Goal: Task Accomplishment & Management: Complete application form

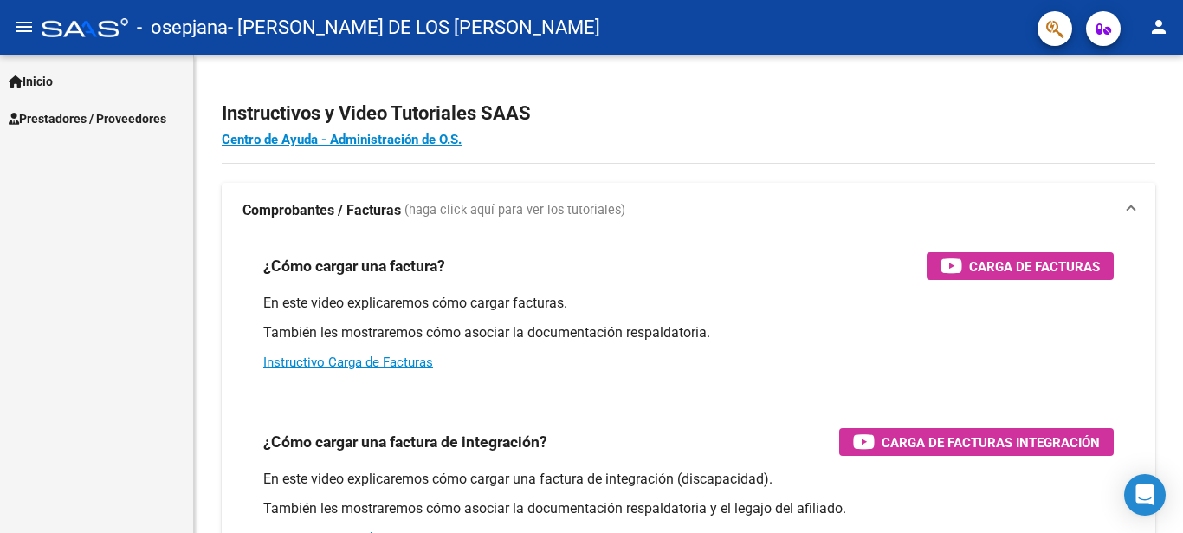
click at [147, 118] on span "Prestadores / Proveedores" at bounding box center [88, 118] width 158 height 19
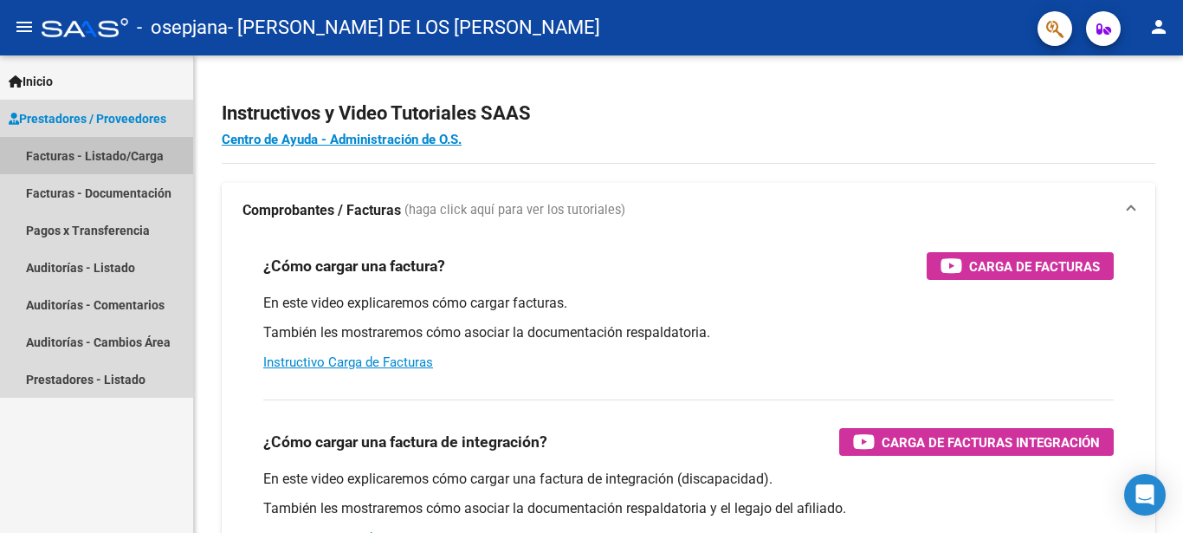
click at [147, 146] on link "Facturas - Listado/Carga" at bounding box center [96, 155] width 193 height 37
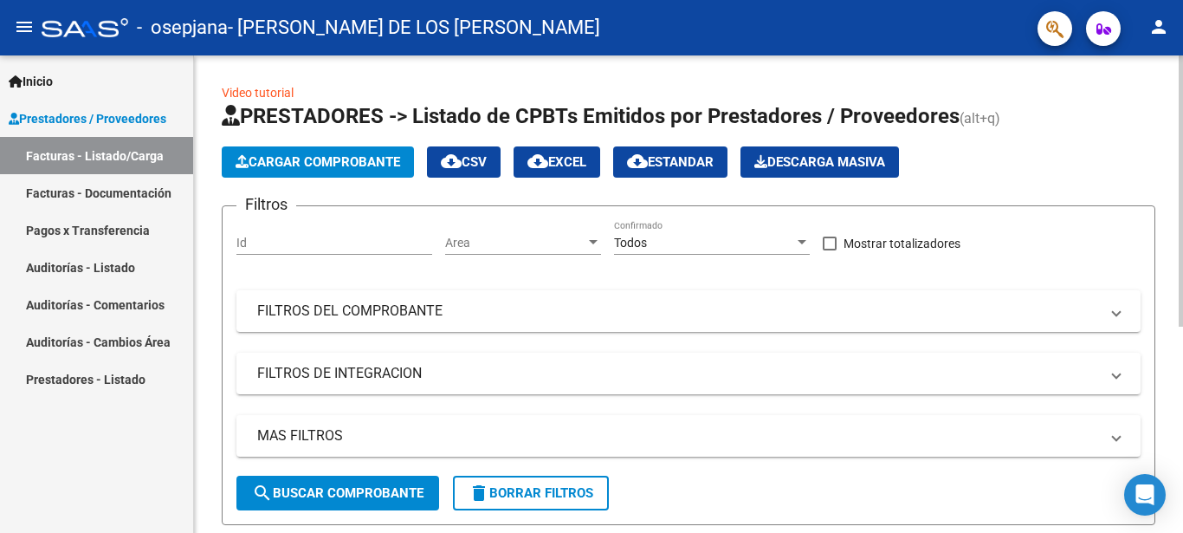
click at [366, 161] on span "Cargar Comprobante" at bounding box center [318, 162] width 165 height 16
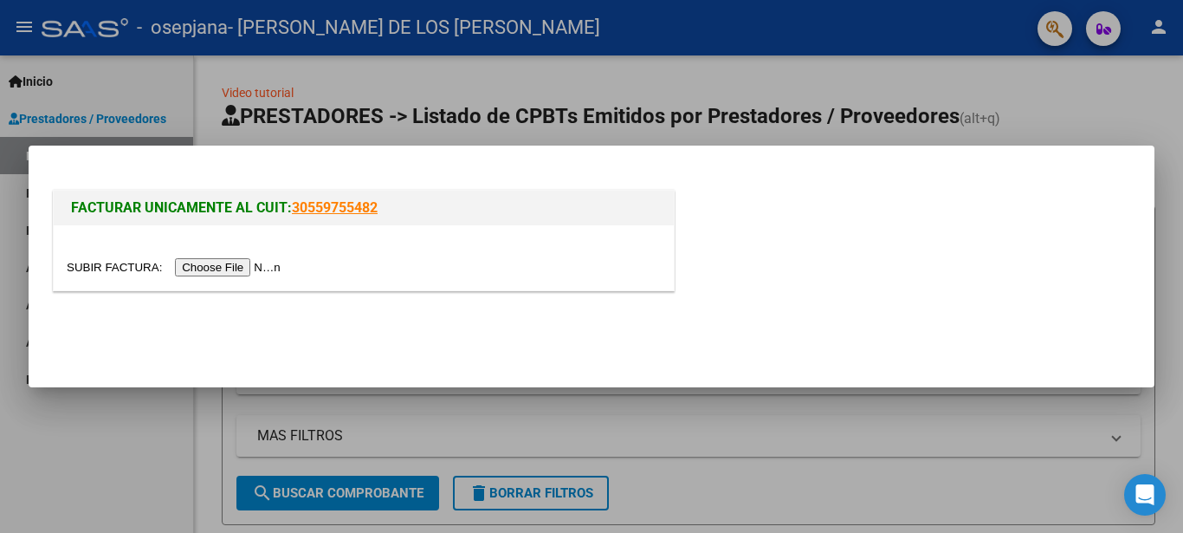
click at [123, 260] on input "file" at bounding box center [176, 267] width 219 height 18
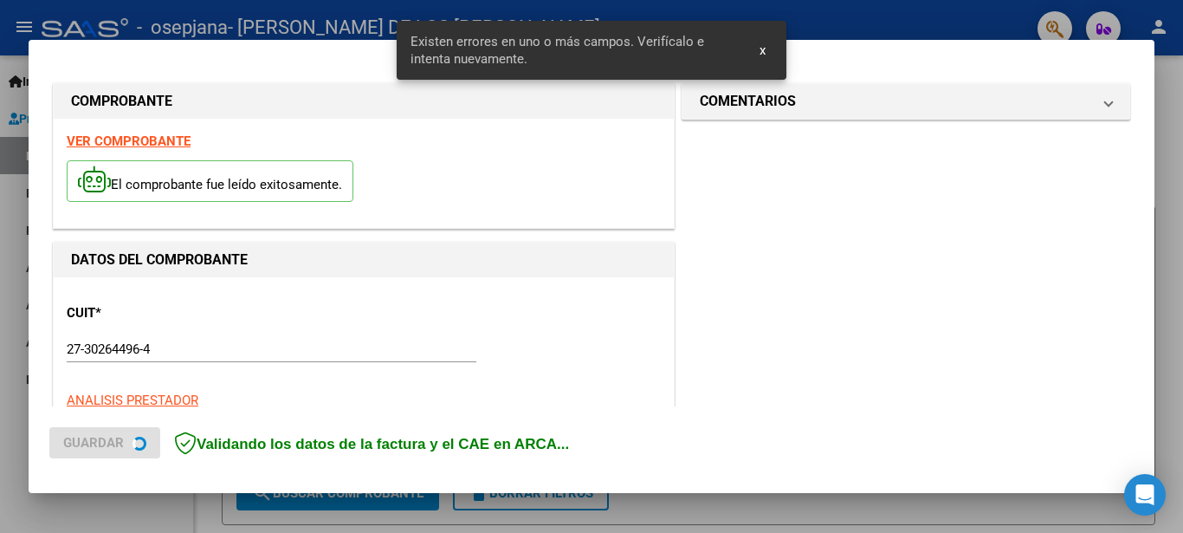
scroll to position [413, 0]
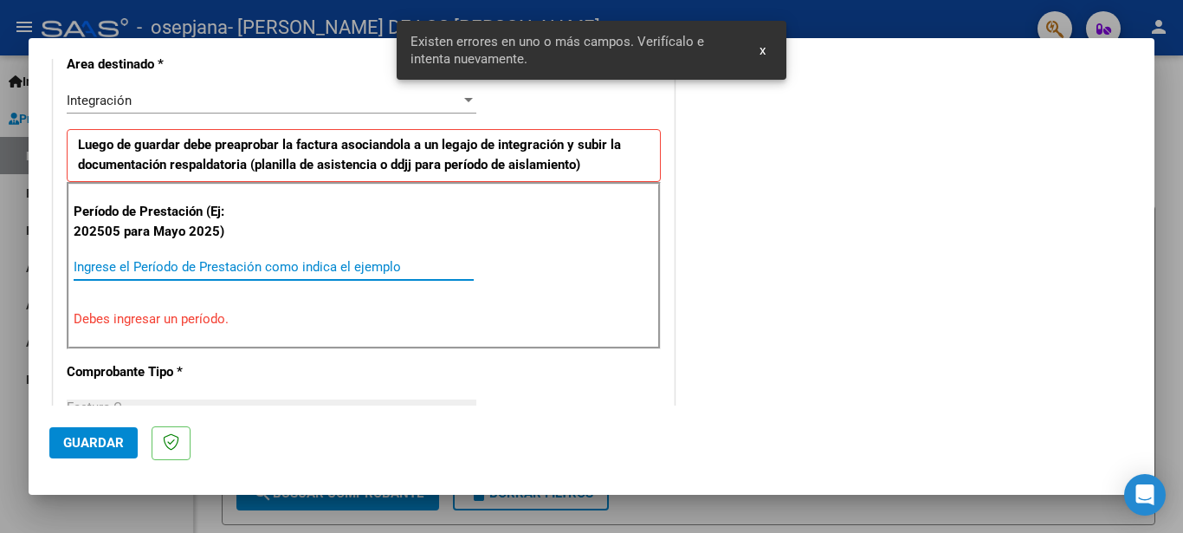
click at [112, 268] on input "Ingrese el Período de Prestación como indica el ejemplo" at bounding box center [274, 267] width 400 height 16
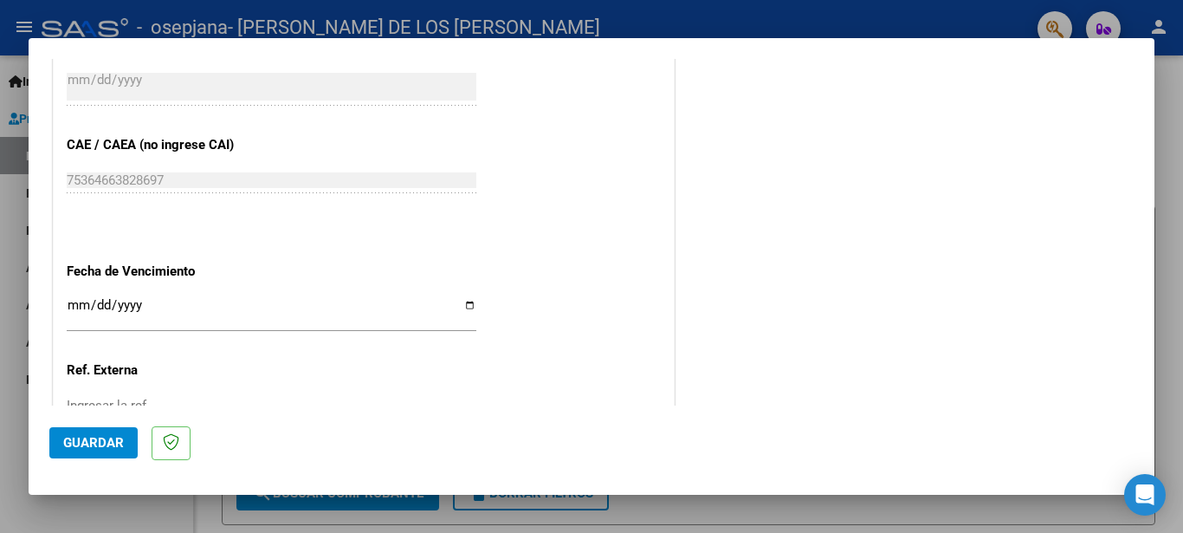
scroll to position [1157, 0]
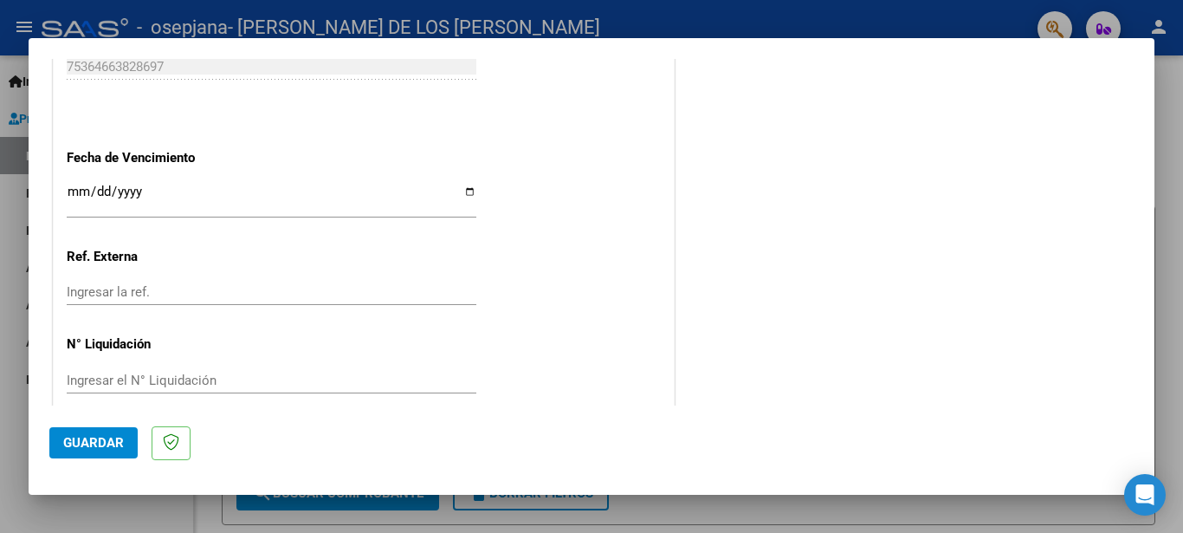
type input "202508"
click at [450, 185] on input "Ingresar la fecha" at bounding box center [272, 199] width 410 height 28
click at [462, 185] on input "Ingresar la fecha" at bounding box center [272, 199] width 410 height 28
type input "[DATE]"
click at [118, 441] on span "Guardar" at bounding box center [93, 443] width 61 height 16
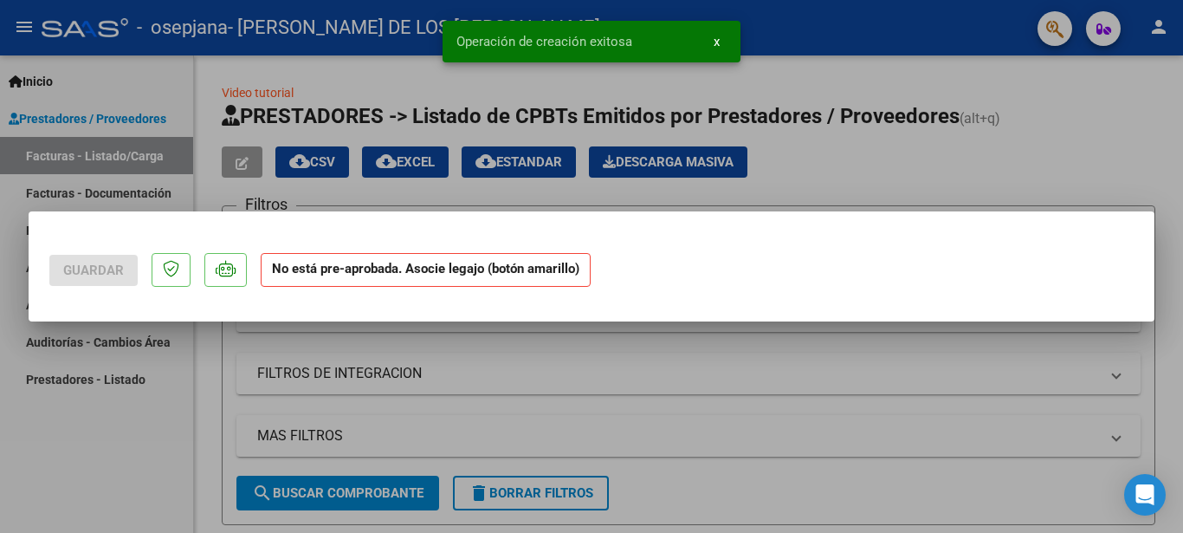
scroll to position [0, 0]
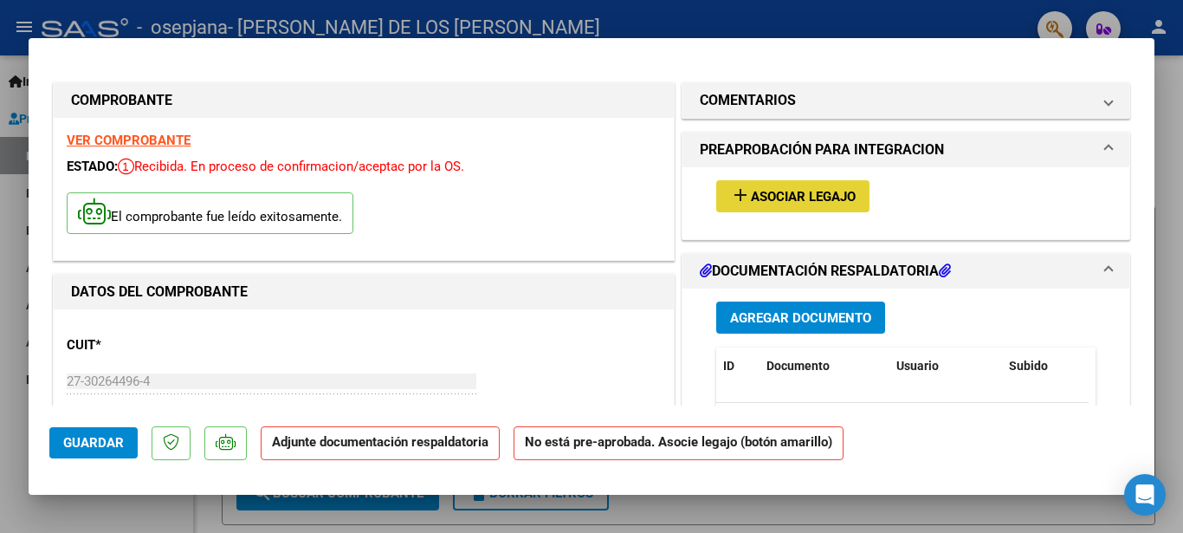
click at [816, 200] on span "Asociar Legajo" at bounding box center [803, 197] width 105 height 16
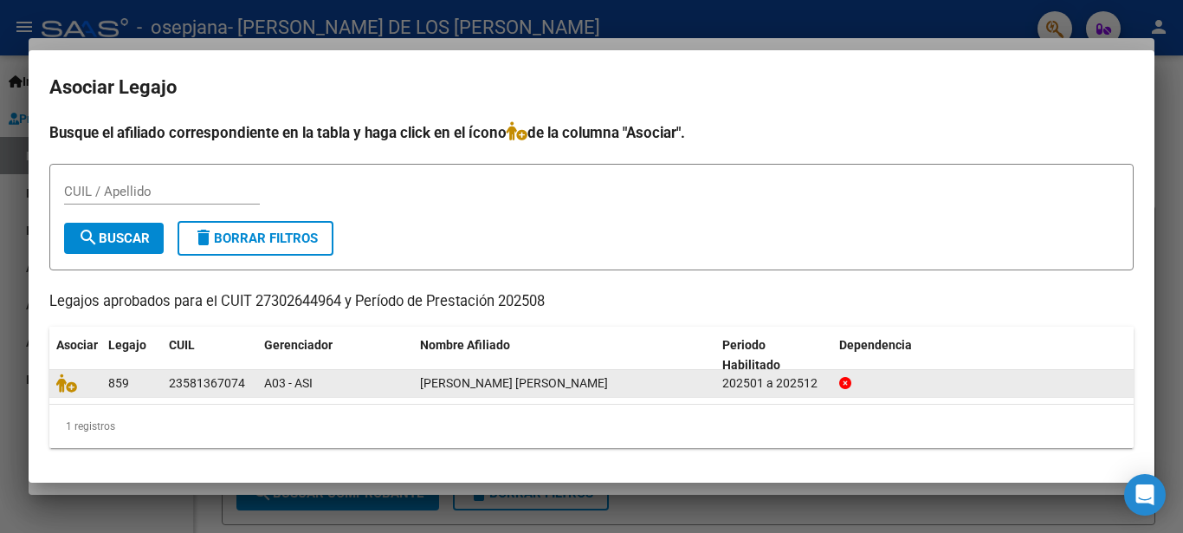
click at [559, 379] on span "[PERSON_NAME] [PERSON_NAME]" at bounding box center [514, 383] width 188 height 14
click at [807, 385] on div "202501 a 202512" at bounding box center [773, 383] width 103 height 20
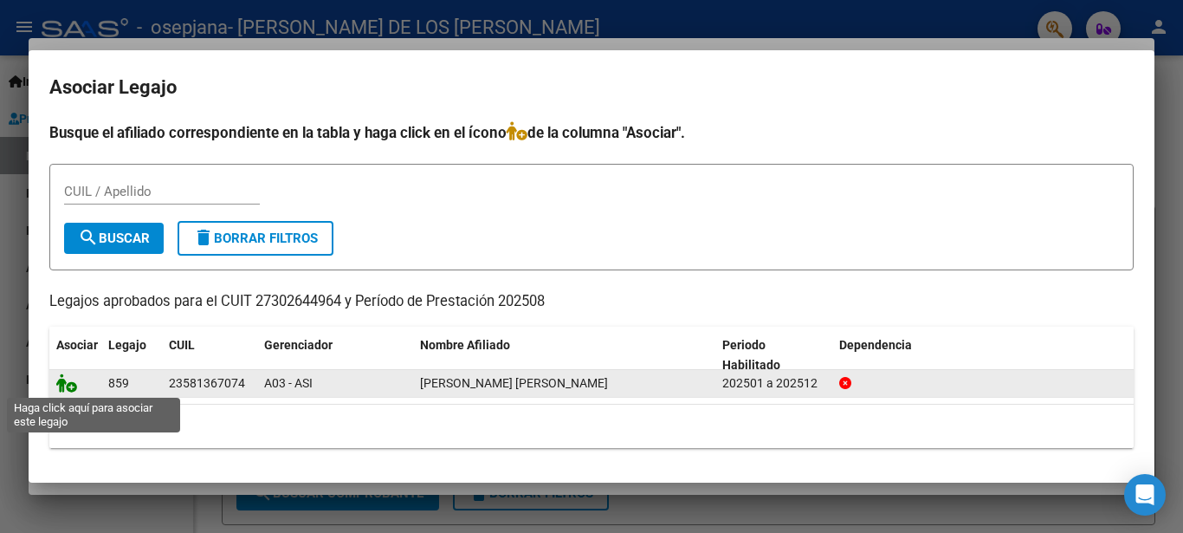
click at [67, 389] on icon at bounding box center [66, 382] width 21 height 19
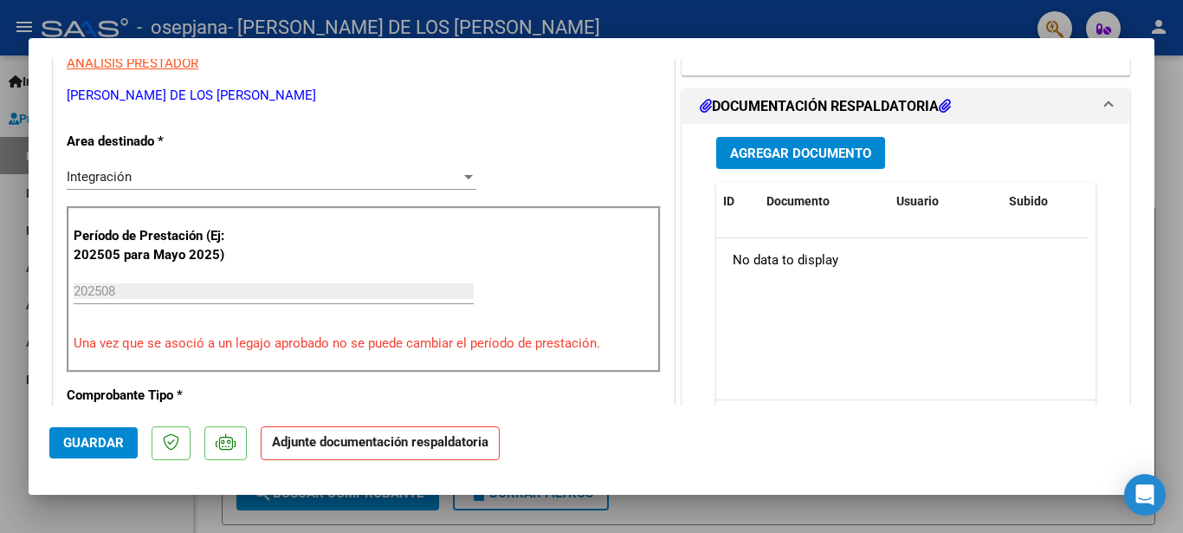
scroll to position [281, 0]
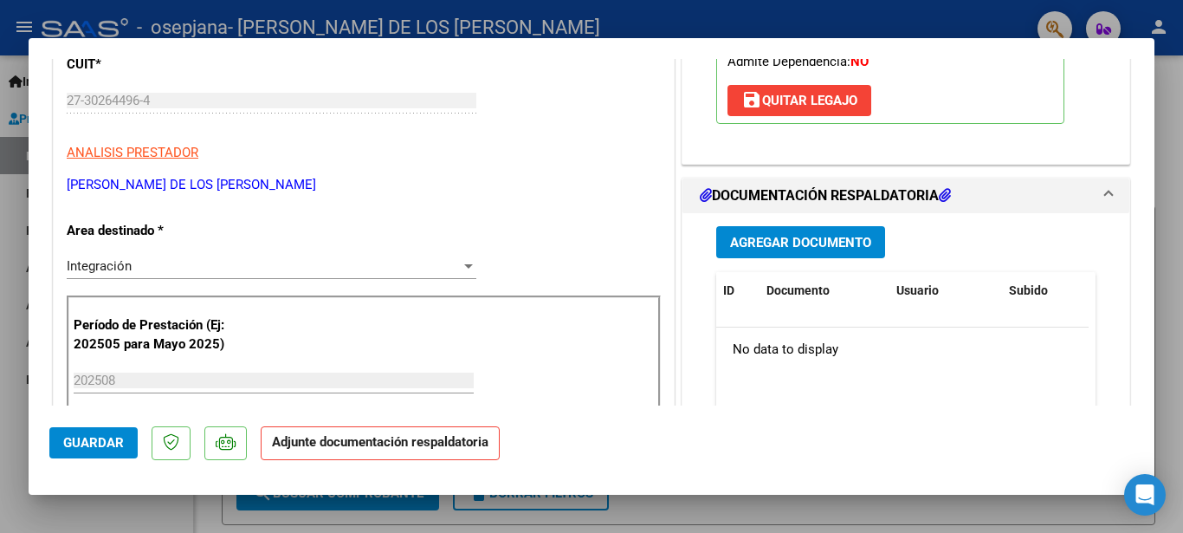
click at [759, 238] on span "Agregar Documento" at bounding box center [800, 243] width 141 height 16
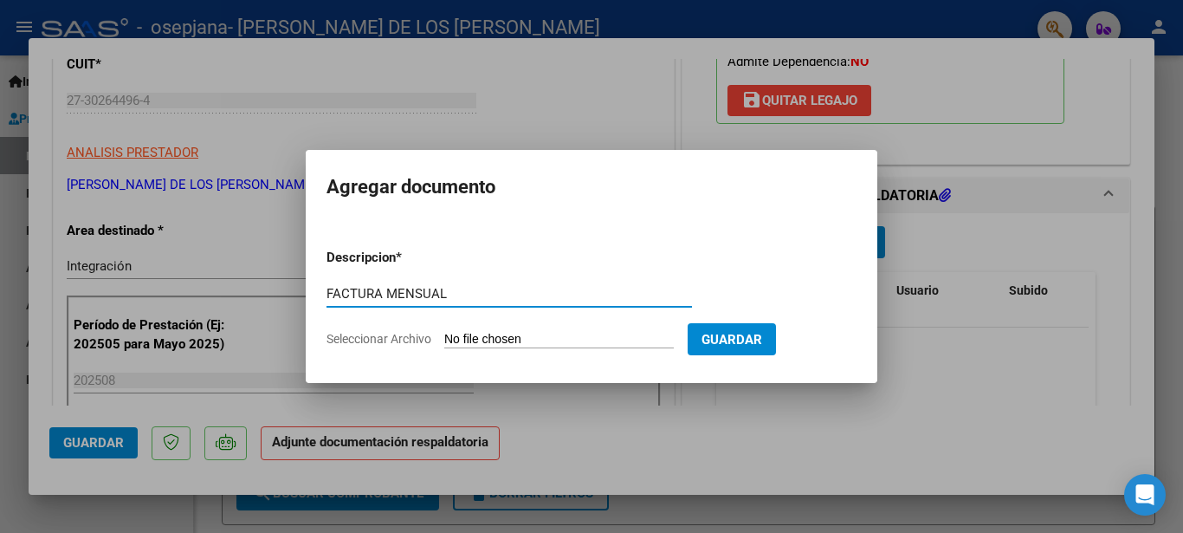
type input "FACTURA MENSUAL"
click at [489, 338] on input "Seleccionar Archivo" at bounding box center [559, 340] width 230 height 16
type input "C:\fakepath\27302644964-11-00002-00000666.pdf"
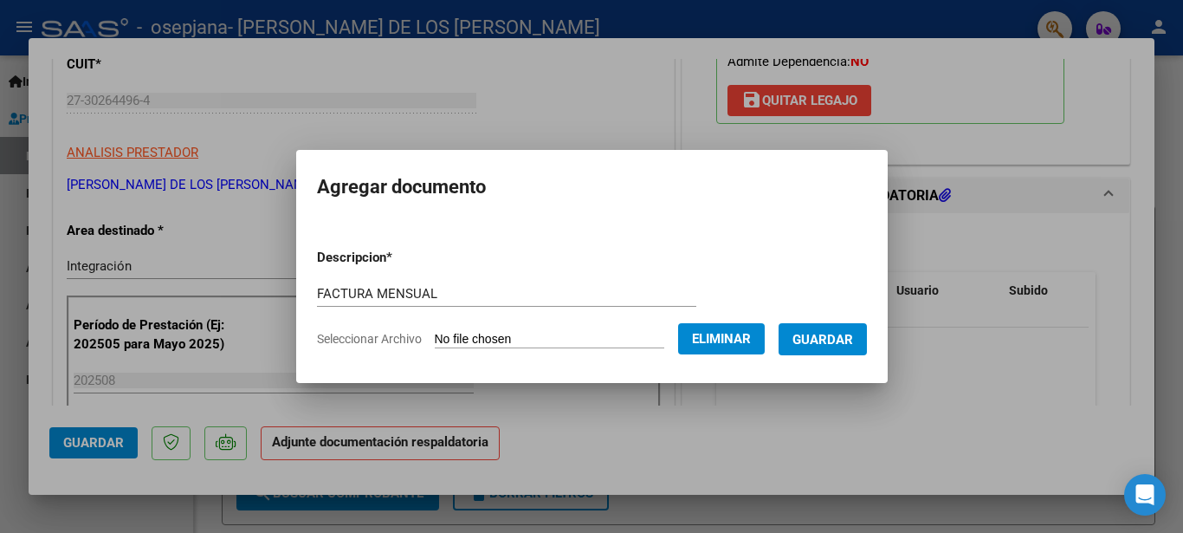
click at [844, 340] on span "Guardar" at bounding box center [823, 340] width 61 height 16
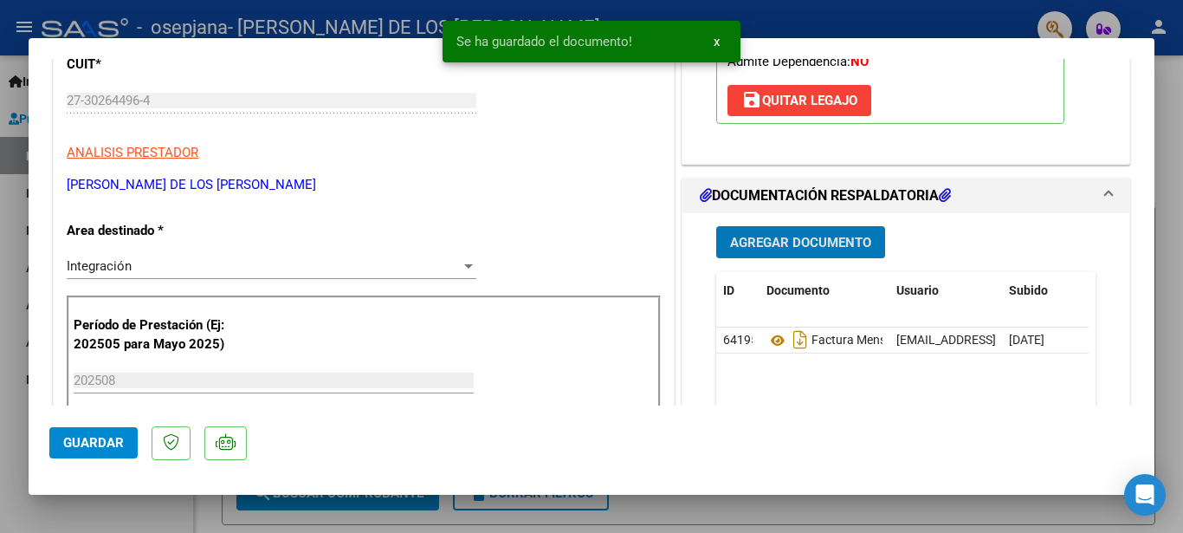
click at [795, 241] on span "Agregar Documento" at bounding box center [800, 243] width 141 height 16
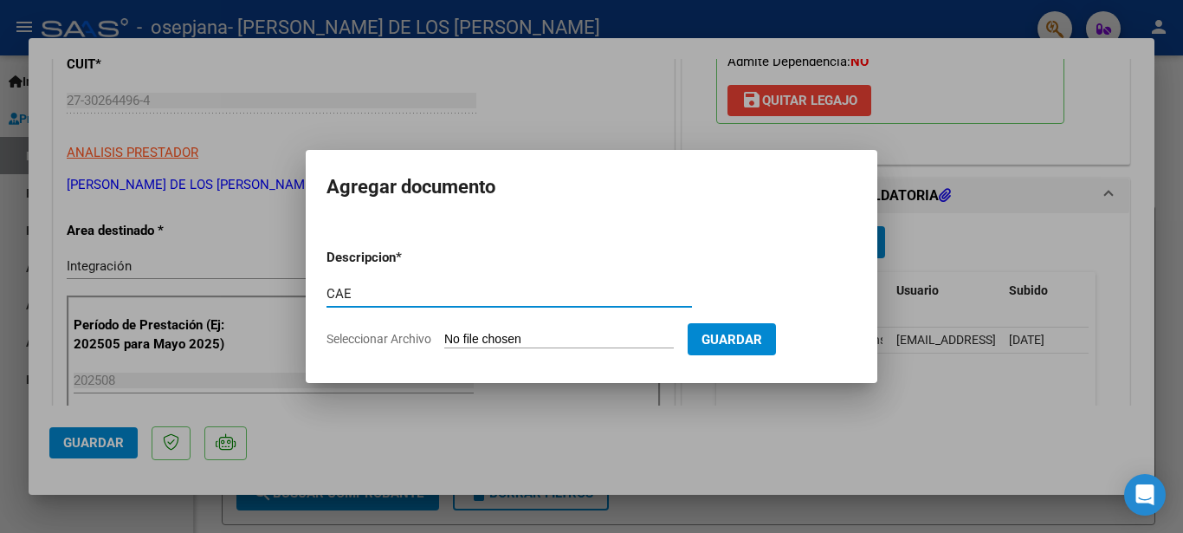
type input "CAE"
click at [461, 335] on input "Seleccionar Archivo" at bounding box center [559, 340] width 230 height 16
type input "C:\fakepath\cae 666.pdf"
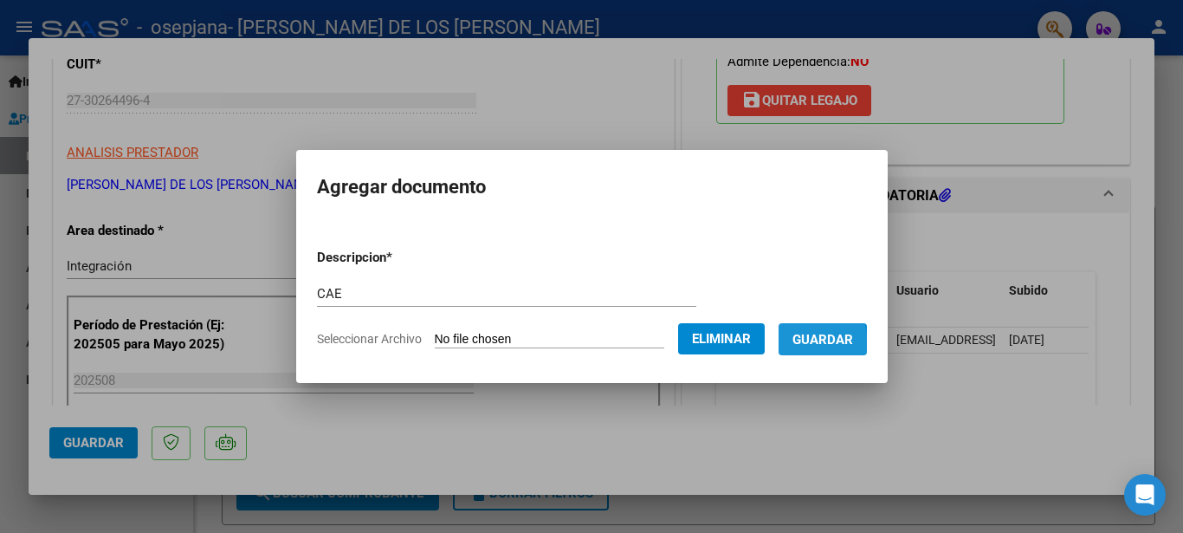
click at [802, 342] on span "Guardar" at bounding box center [823, 340] width 61 height 16
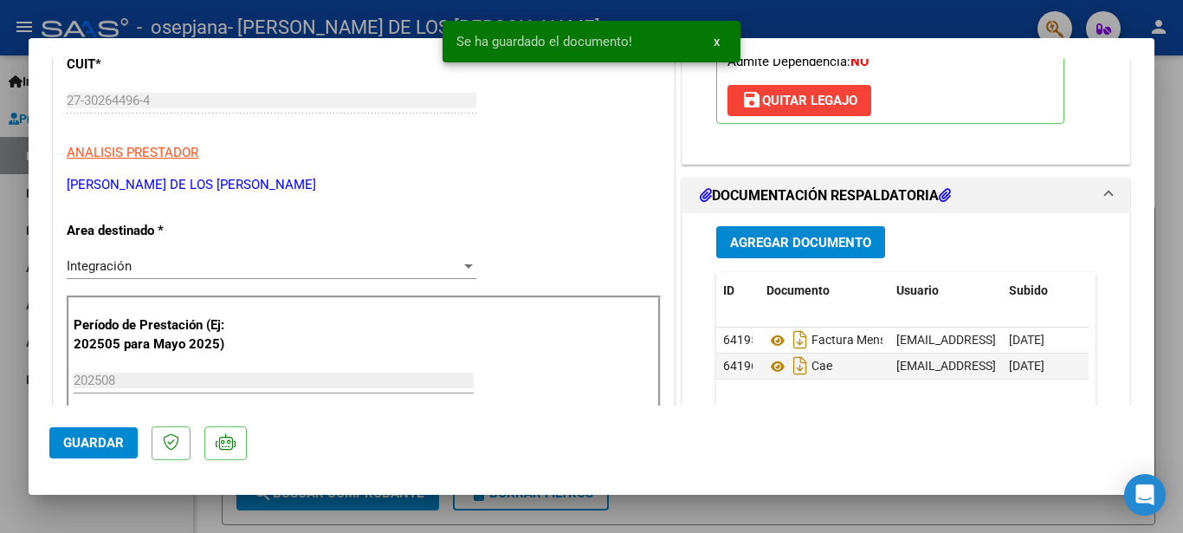
click at [711, 195] on h1 "DOCUMENTACIÓN RESPALDATORIA" at bounding box center [825, 195] width 251 height 21
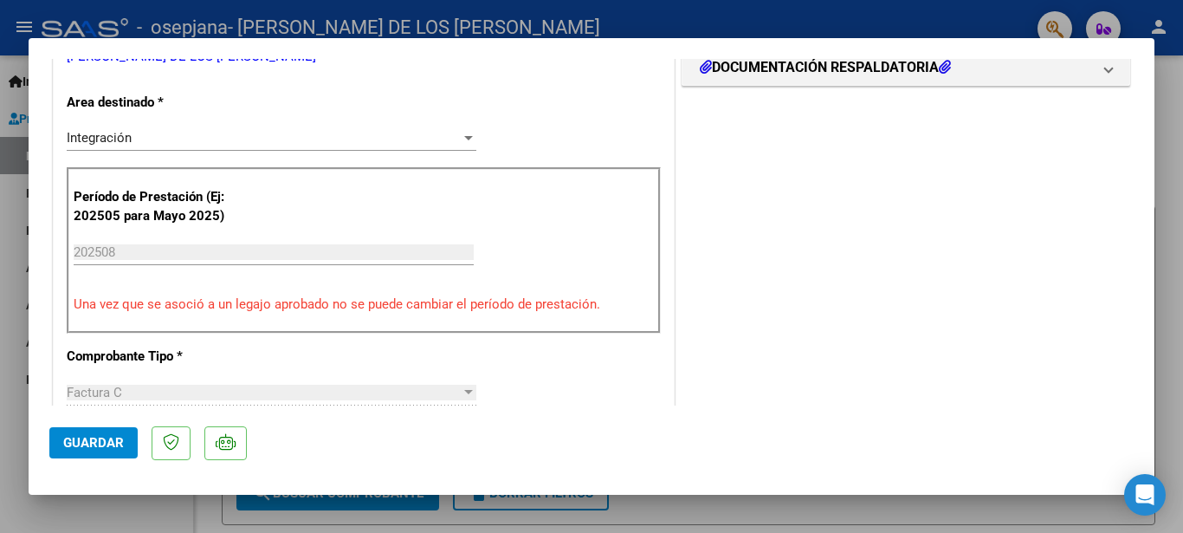
scroll to position [187, 0]
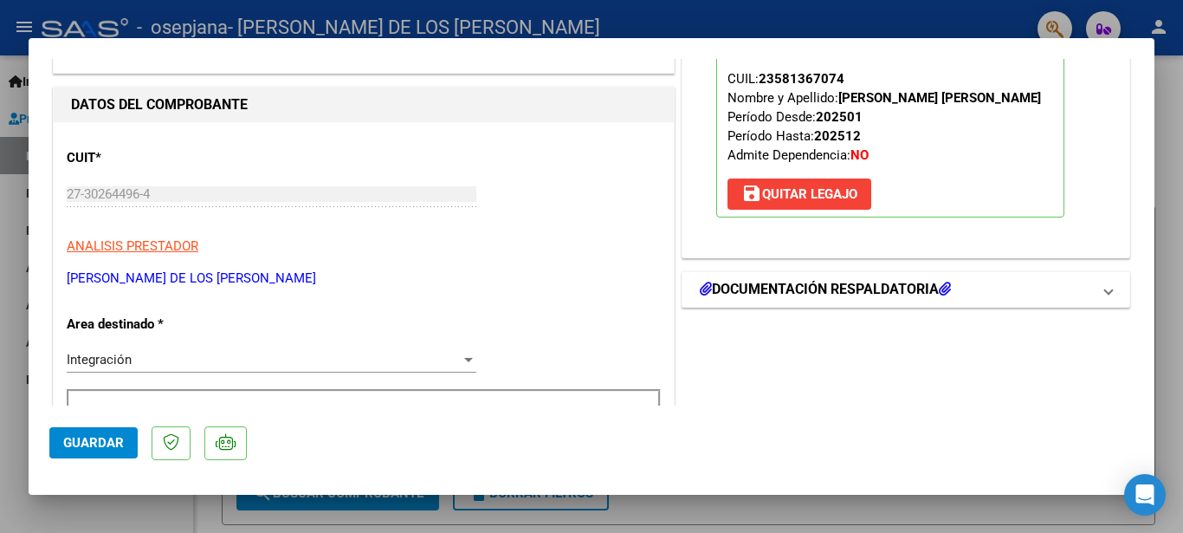
click at [745, 289] on h1 "DOCUMENTACIÓN RESPALDATORIA" at bounding box center [825, 289] width 251 height 21
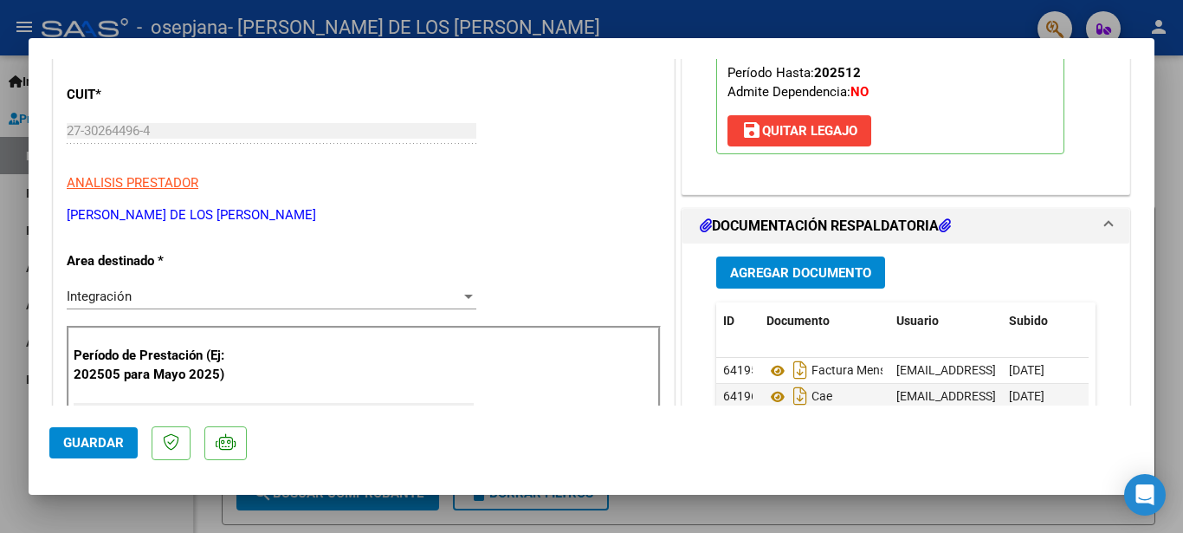
scroll to position [281, 0]
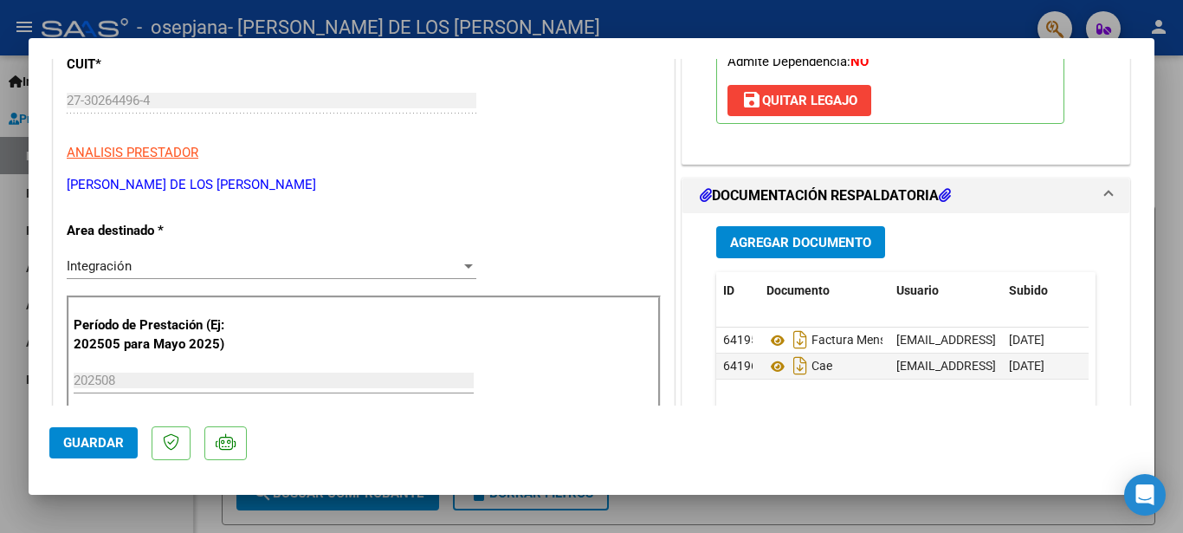
click at [761, 245] on span "Agregar Documento" at bounding box center [800, 243] width 141 height 16
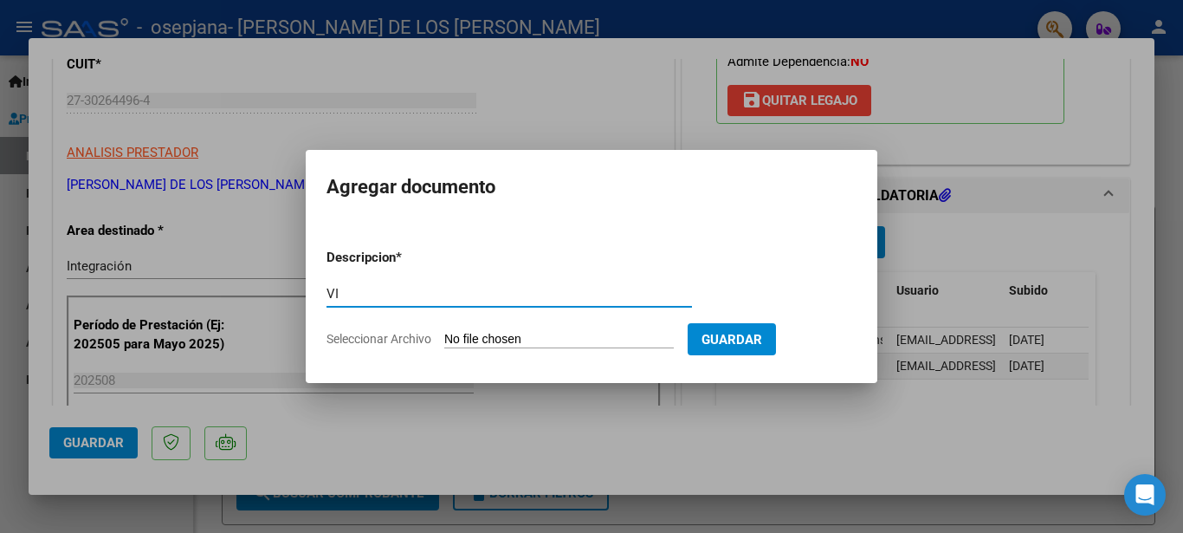
type input "V"
type input "INFORME MENSUAL"
click at [485, 326] on form "Descripcion * INFORME MENSUAL Escriba aquí una descripcion Seleccionar Archivo …" at bounding box center [592, 298] width 530 height 126
click at [485, 333] on input "Seleccionar Archivo" at bounding box center [559, 340] width 230 height 16
type input "C:\fakepath\[PERSON_NAME].pdf"
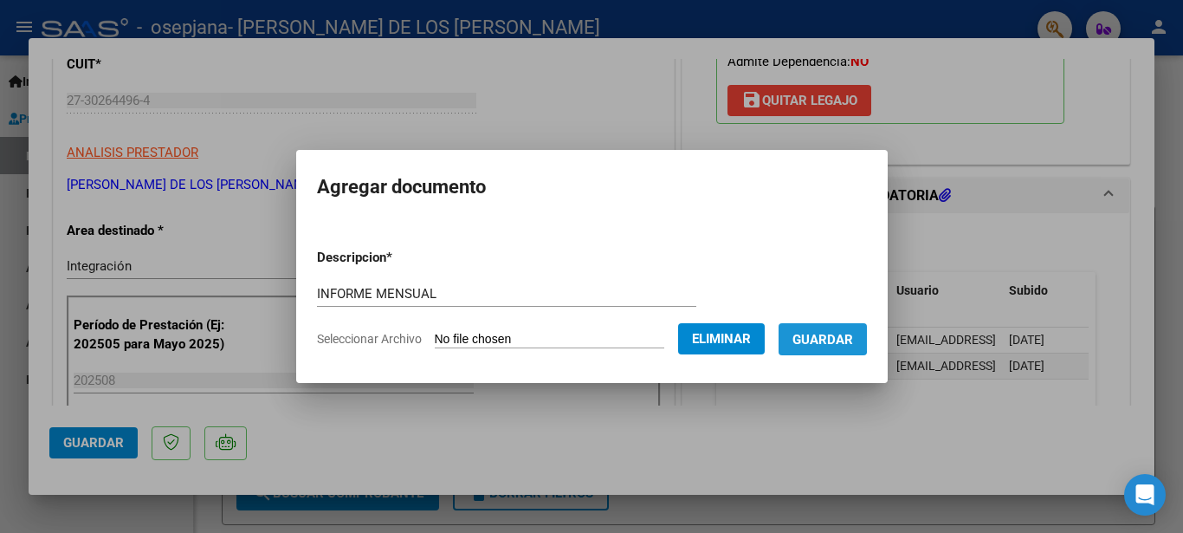
click at [818, 337] on span "Guardar" at bounding box center [823, 340] width 61 height 16
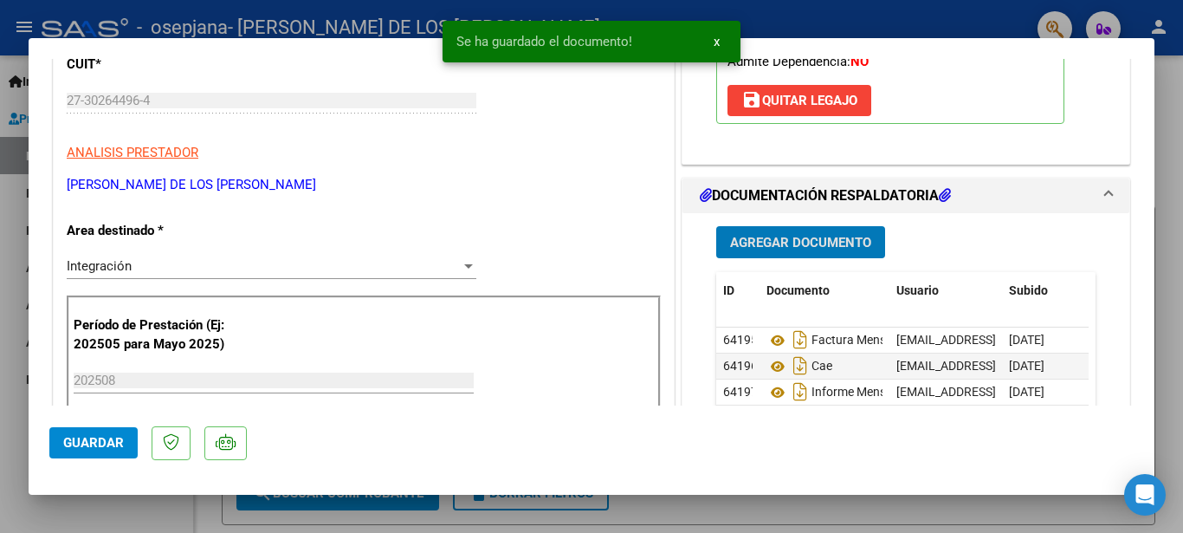
click at [808, 238] on span "Agregar Documento" at bounding box center [800, 243] width 141 height 16
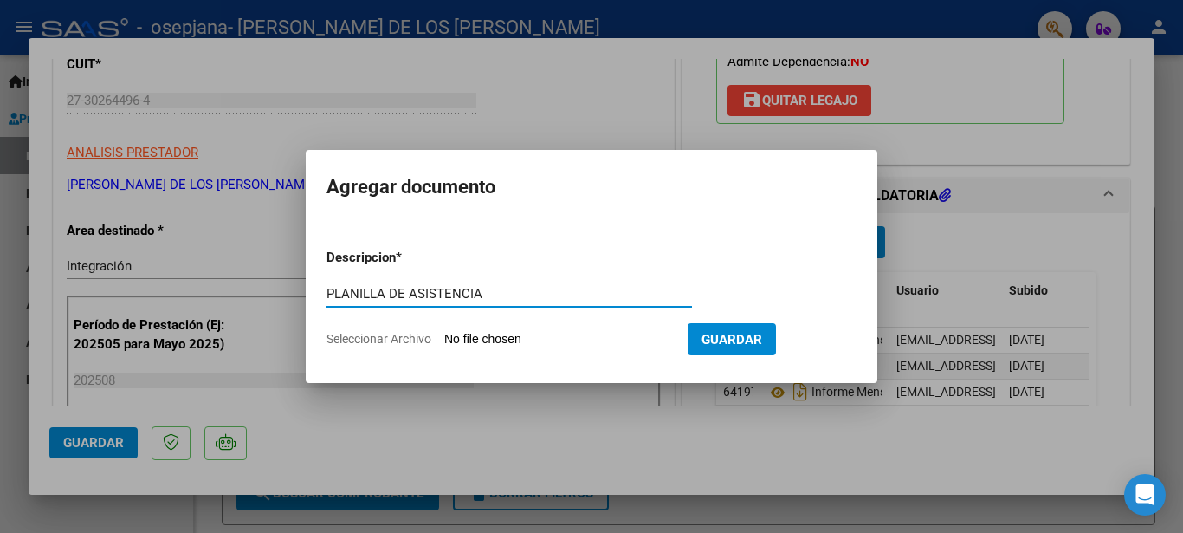
type input "PLANILLA DE ASISTENCIA"
click at [463, 335] on input "Seleccionar Archivo" at bounding box center [559, 340] width 230 height 16
type input "C:\fakepath\PL [PERSON_NAME] 0825.pdf"
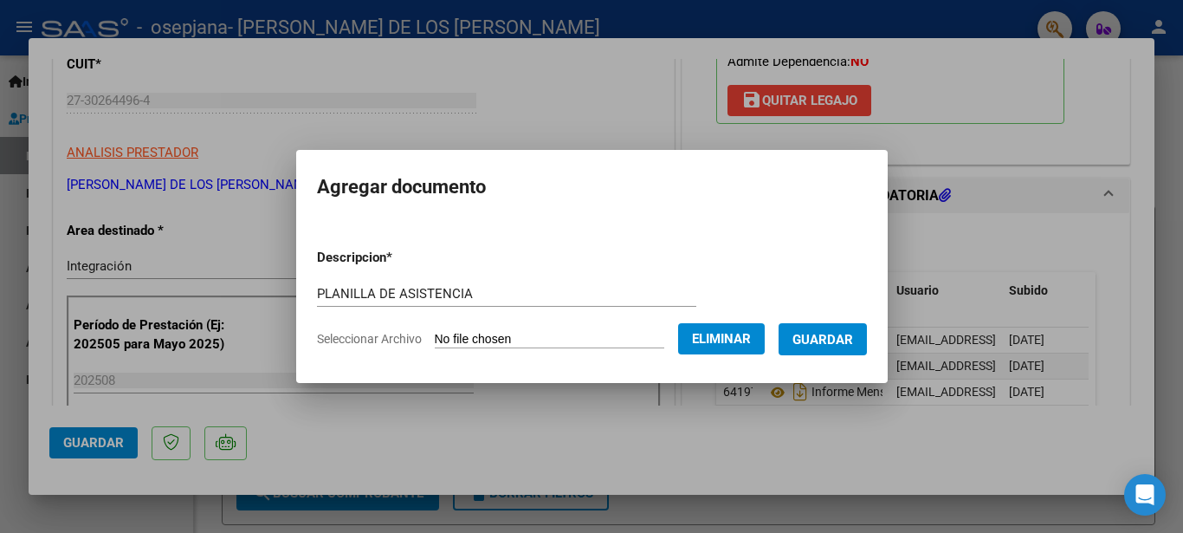
click at [807, 327] on button "Guardar" at bounding box center [823, 339] width 88 height 32
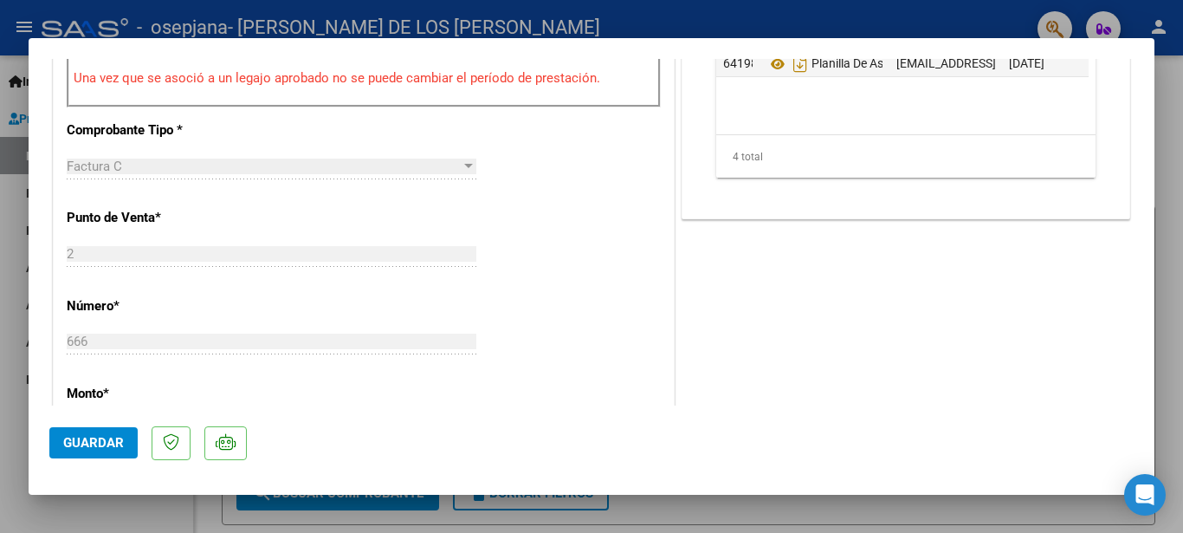
scroll to position [748, 0]
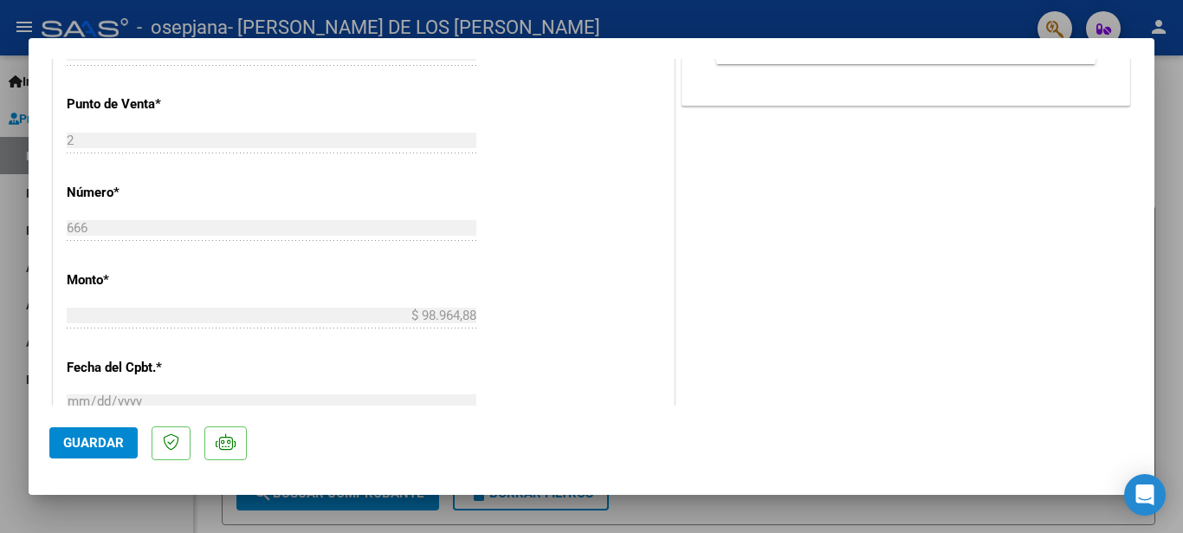
click at [95, 437] on span "Guardar" at bounding box center [93, 443] width 61 height 16
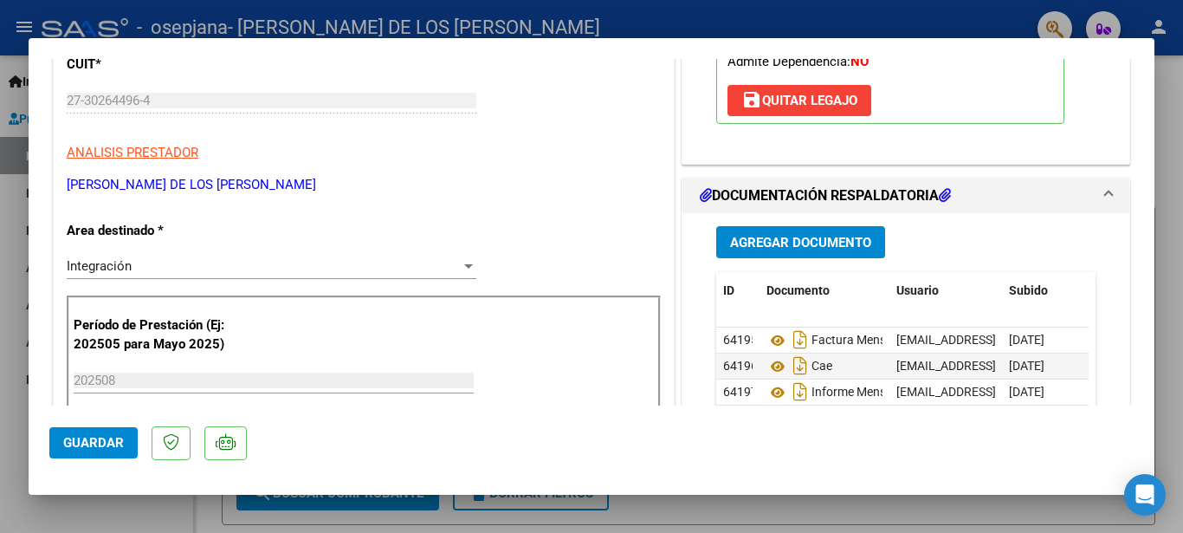
scroll to position [0, 0]
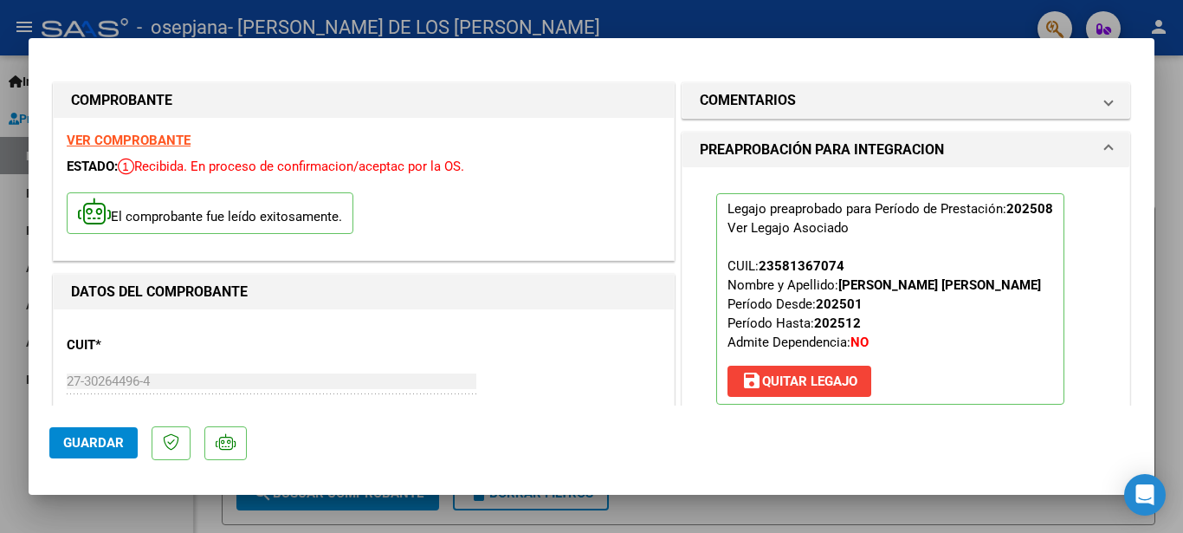
click at [1164, 23] on div at bounding box center [591, 266] width 1183 height 533
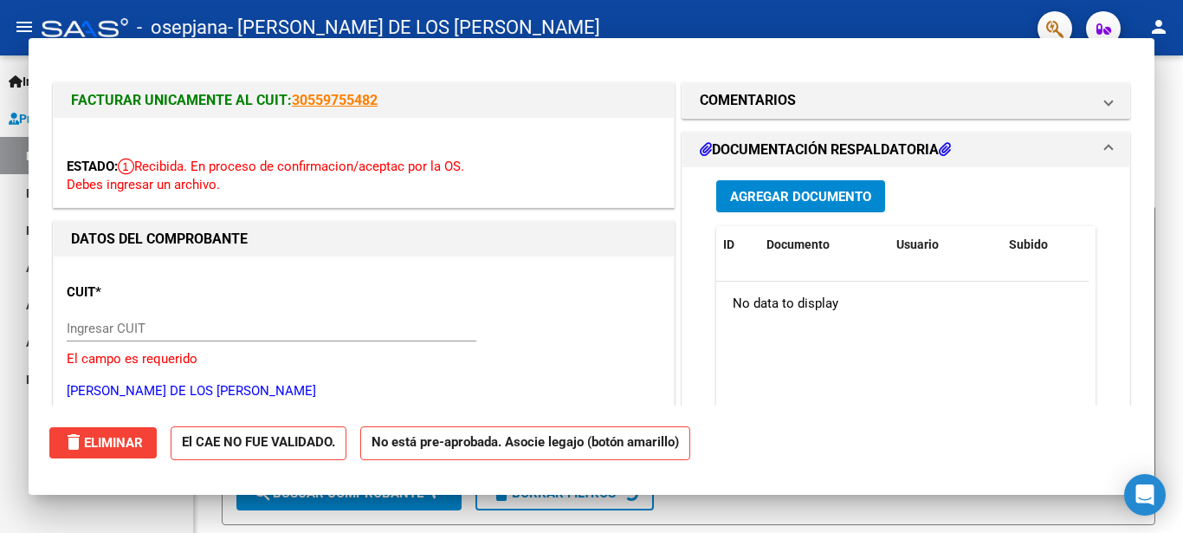
click at [1162, 23] on mat-icon "person" at bounding box center [1159, 26] width 21 height 21
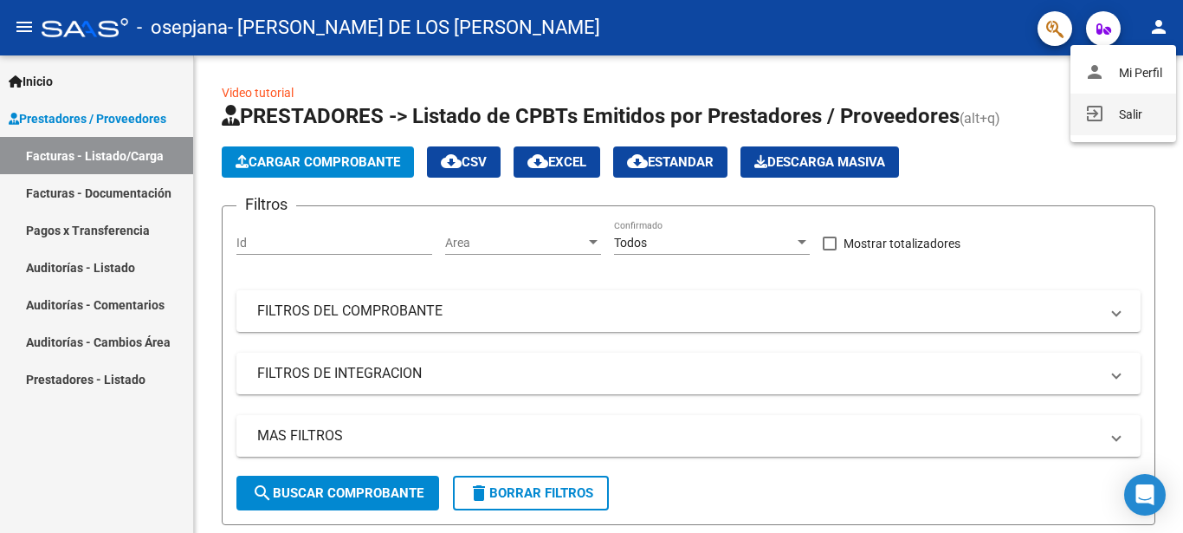
click at [1109, 114] on button "exit_to_app Salir" at bounding box center [1124, 115] width 106 height 42
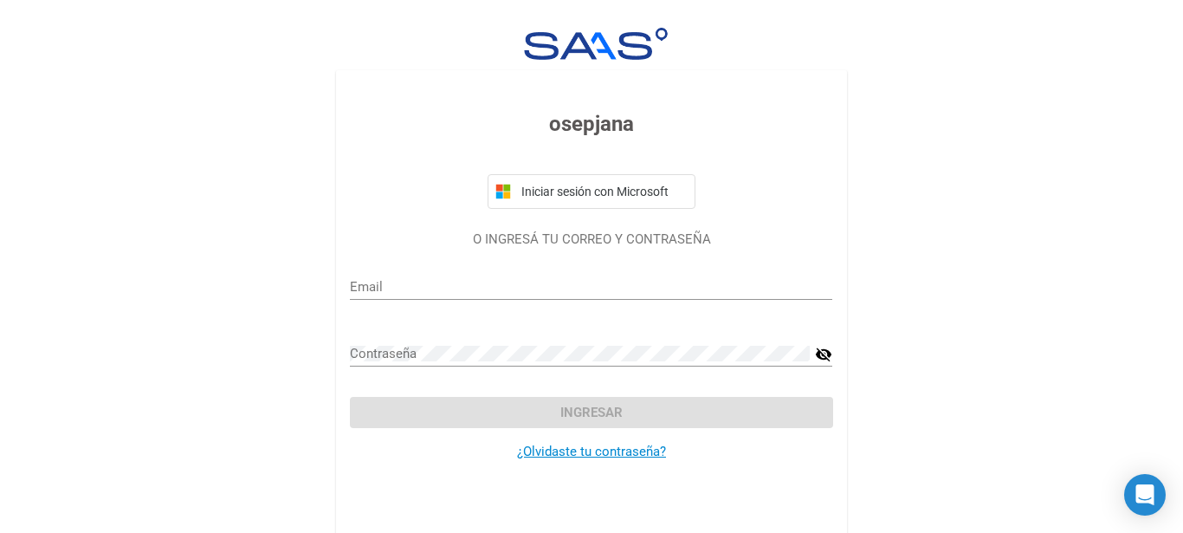
type input "[EMAIL_ADDRESS][DOMAIN_NAME]"
